Goal: Task Accomplishment & Management: Complete application form

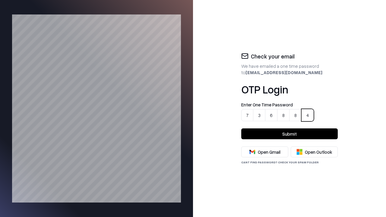
type input "******"
click at [290, 134] on button "Submit" at bounding box center [289, 134] width 97 height 11
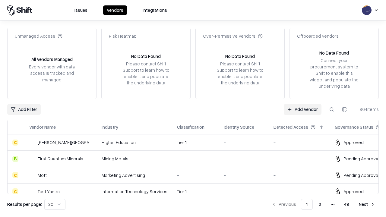
click at [303, 109] on link "Add Vendor" at bounding box center [303, 109] width 38 height 11
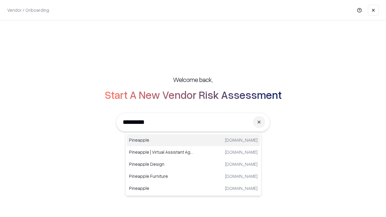
click at [193, 140] on div "Pineapple [DOMAIN_NAME]" at bounding box center [193, 140] width 133 height 12
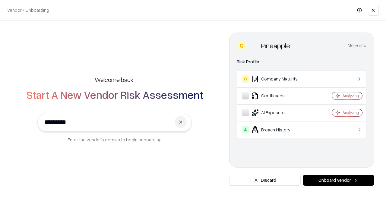
type input "*********"
click at [338, 180] on button "Onboard Vendor" at bounding box center [338, 180] width 71 height 11
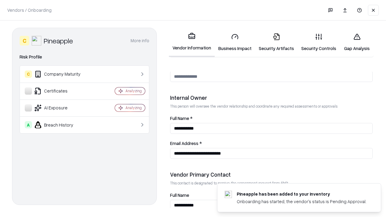
scroll to position [313, 0]
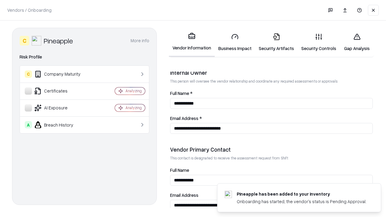
click at [273, 42] on link "Security Artifacts" at bounding box center [276, 42] width 43 height 28
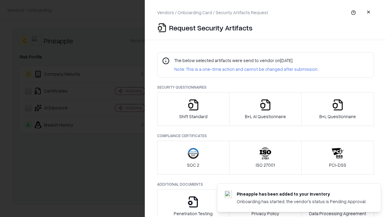
click at [338, 109] on icon "button" at bounding box center [338, 105] width 12 height 12
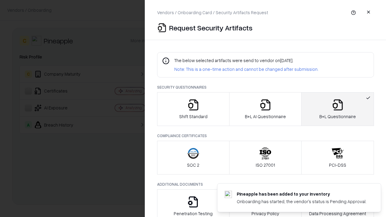
click at [265, 109] on icon "button" at bounding box center [265, 105] width 12 height 12
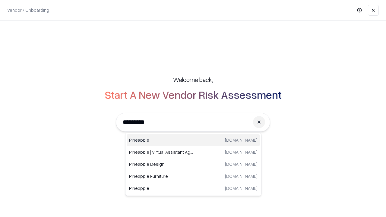
click at [193, 140] on div "Pineapple [DOMAIN_NAME]" at bounding box center [193, 140] width 133 height 12
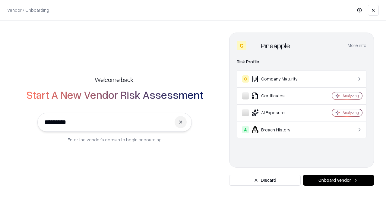
type input "*********"
click at [338, 180] on button "Onboard Vendor" at bounding box center [338, 180] width 71 height 11
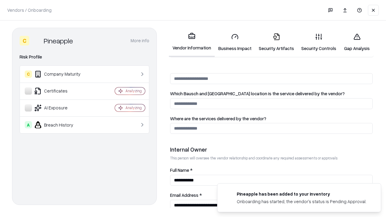
scroll to position [313, 0]
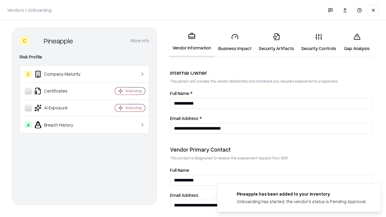
click at [354, 42] on link "Gap Analysis" at bounding box center [357, 42] width 34 height 28
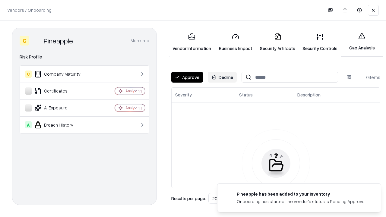
click at [187, 77] on button "Approve" at bounding box center [187, 77] width 32 height 11
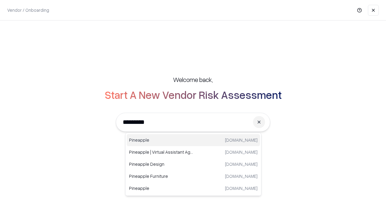
click at [193, 140] on div "Pineapple [DOMAIN_NAME]" at bounding box center [193, 140] width 133 height 12
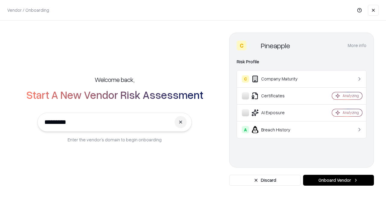
type input "*********"
click at [338, 180] on button "Onboard Vendor" at bounding box center [338, 180] width 71 height 11
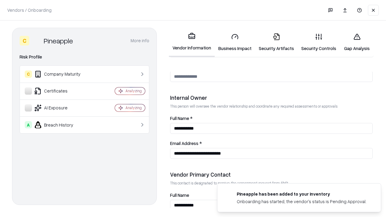
scroll to position [313, 0]
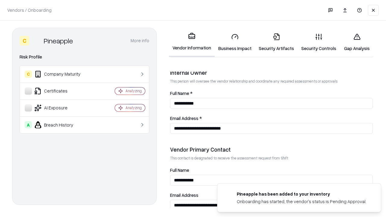
click at [273, 42] on link "Security Artifacts" at bounding box center [276, 42] width 43 height 28
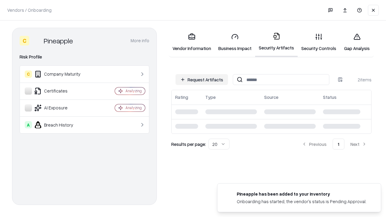
click at [203, 80] on button "Request Artifacts" at bounding box center [202, 79] width 52 height 11
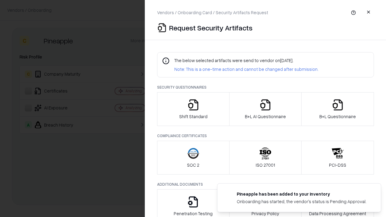
click at [338, 109] on icon "button" at bounding box center [338, 105] width 12 height 12
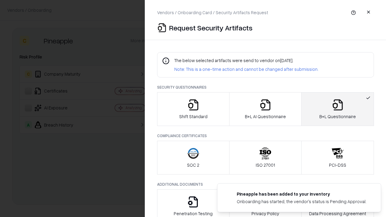
click at [265, 109] on icon "button" at bounding box center [265, 105] width 12 height 12
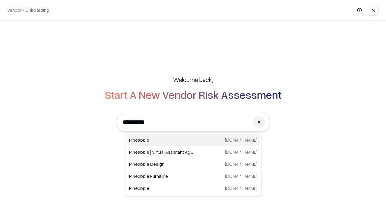
click at [193, 140] on div "Pineapple [DOMAIN_NAME]" at bounding box center [193, 140] width 133 height 12
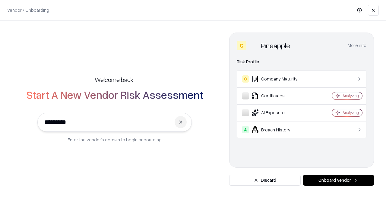
type input "*********"
click at [338, 180] on button "Onboard Vendor" at bounding box center [338, 180] width 71 height 11
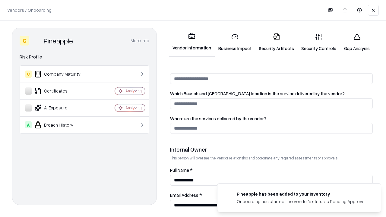
scroll to position [313, 0]
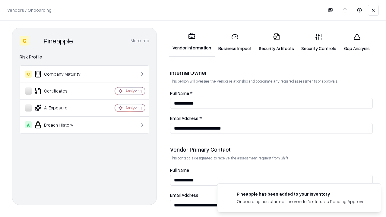
click at [354, 42] on link "Gap Analysis" at bounding box center [357, 42] width 34 height 28
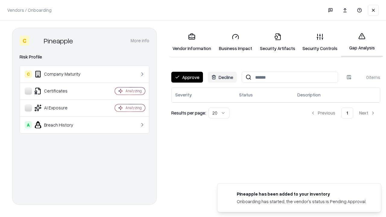
click at [187, 77] on button "Approve" at bounding box center [187, 77] width 32 height 11
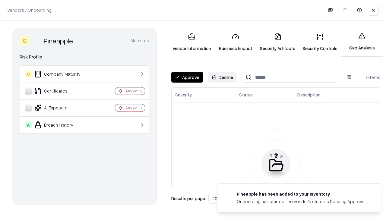
click at [187, 77] on button "Approve" at bounding box center [187, 77] width 32 height 11
